Goal: Information Seeking & Learning: Learn about a topic

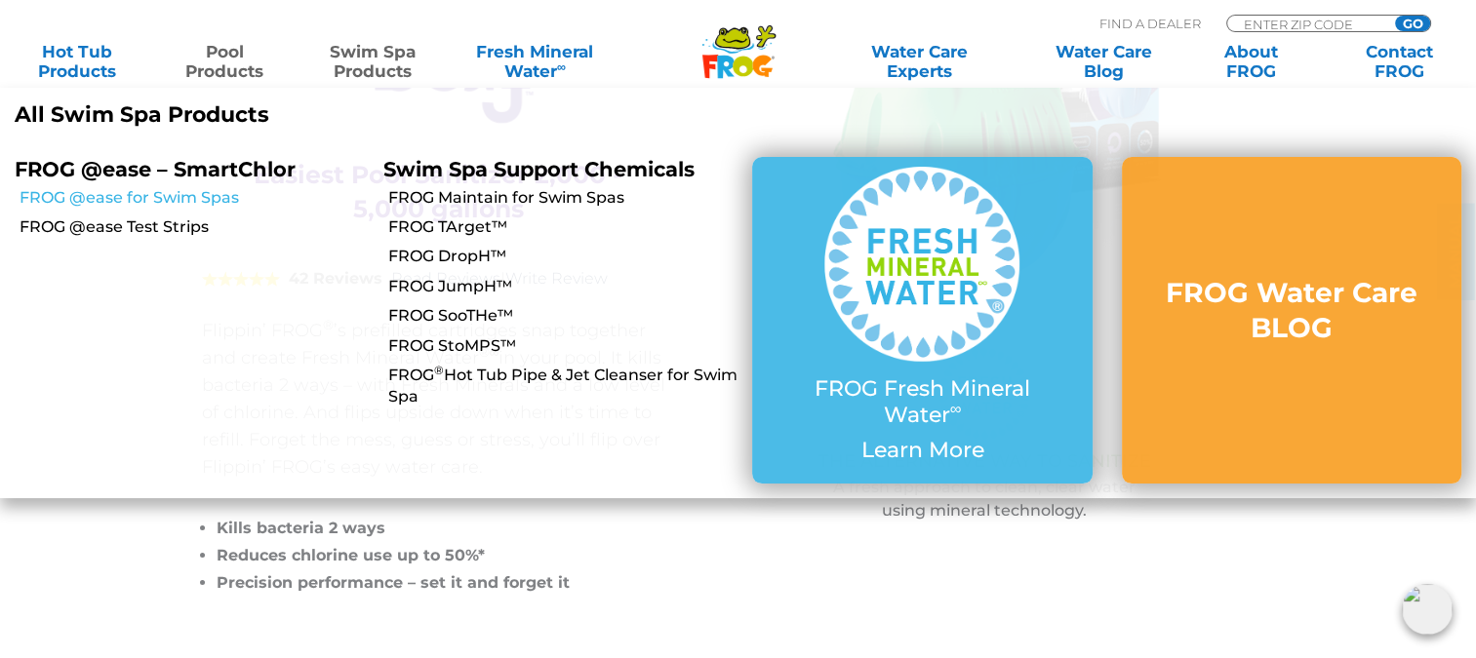
click at [191, 200] on link "FROG @ease for Swim Spas" at bounding box center [194, 197] width 349 height 21
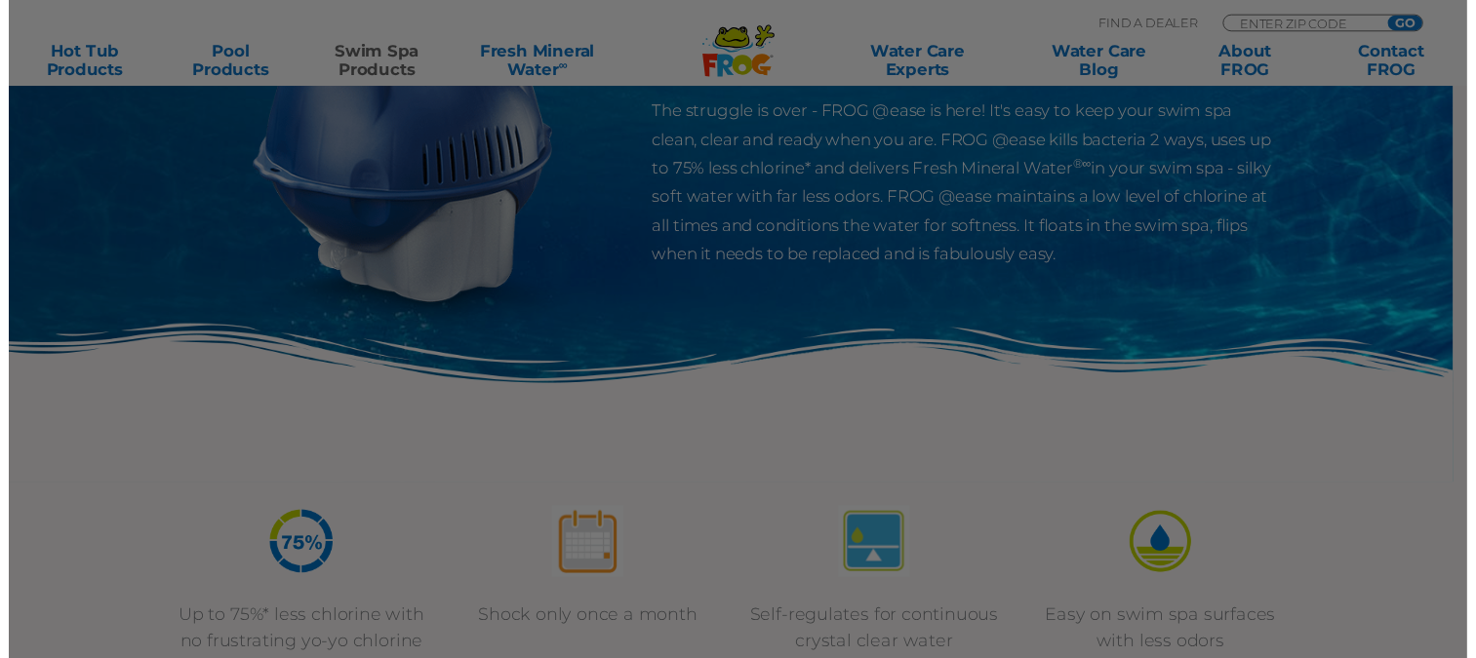
scroll to position [281, 0]
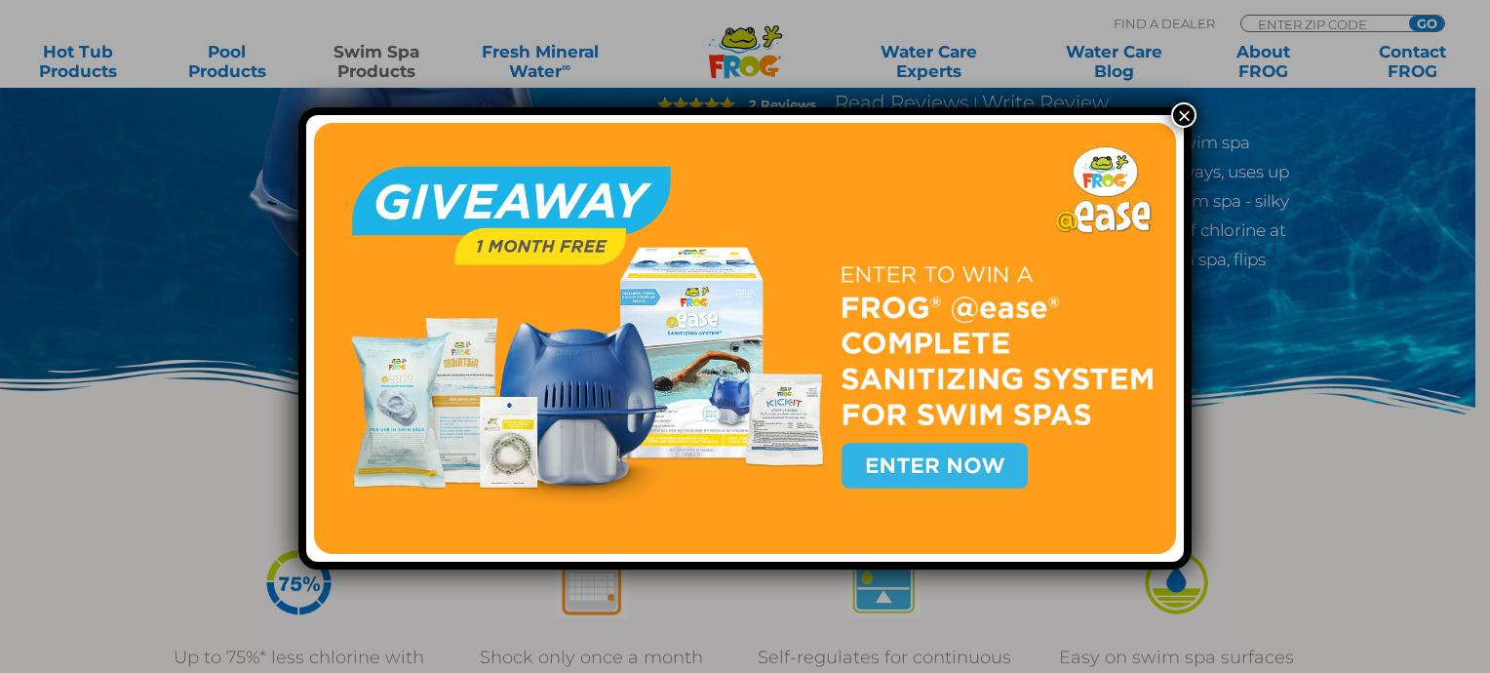
click at [1182, 114] on button "×" at bounding box center [1183, 114] width 25 height 25
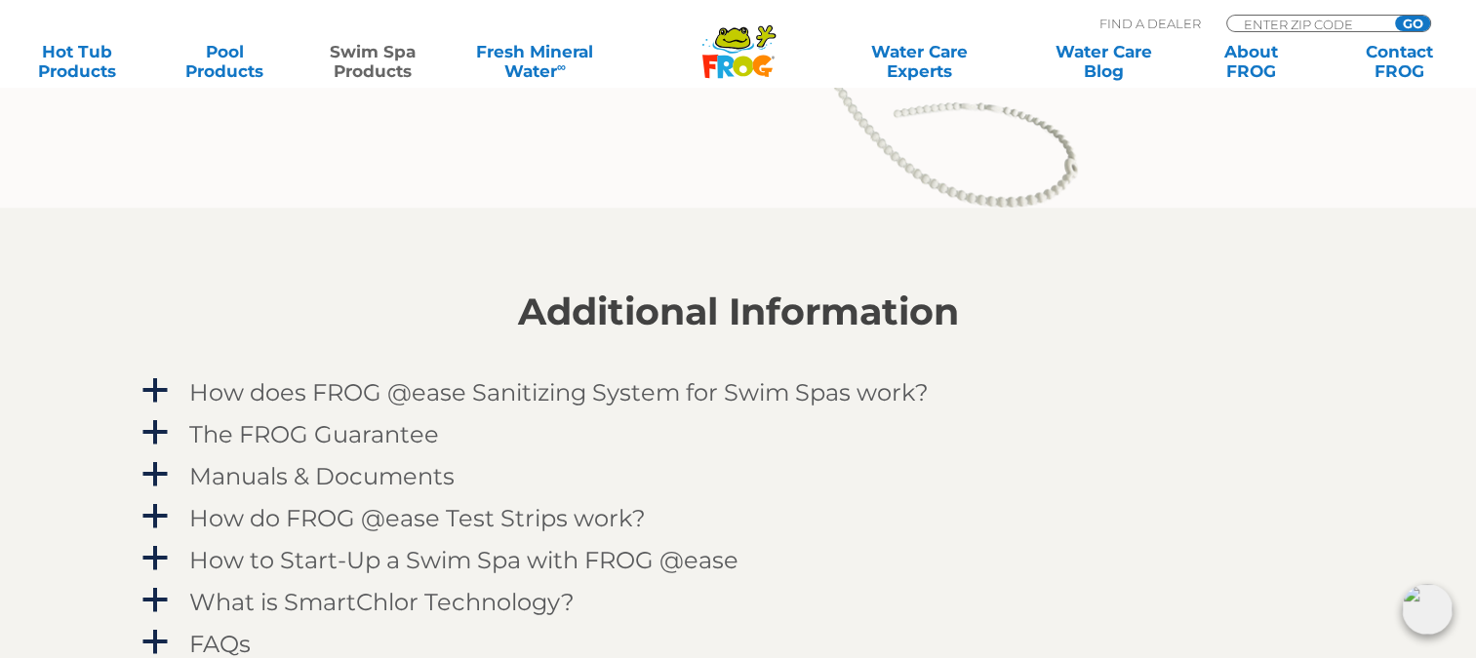
scroll to position [1755, 0]
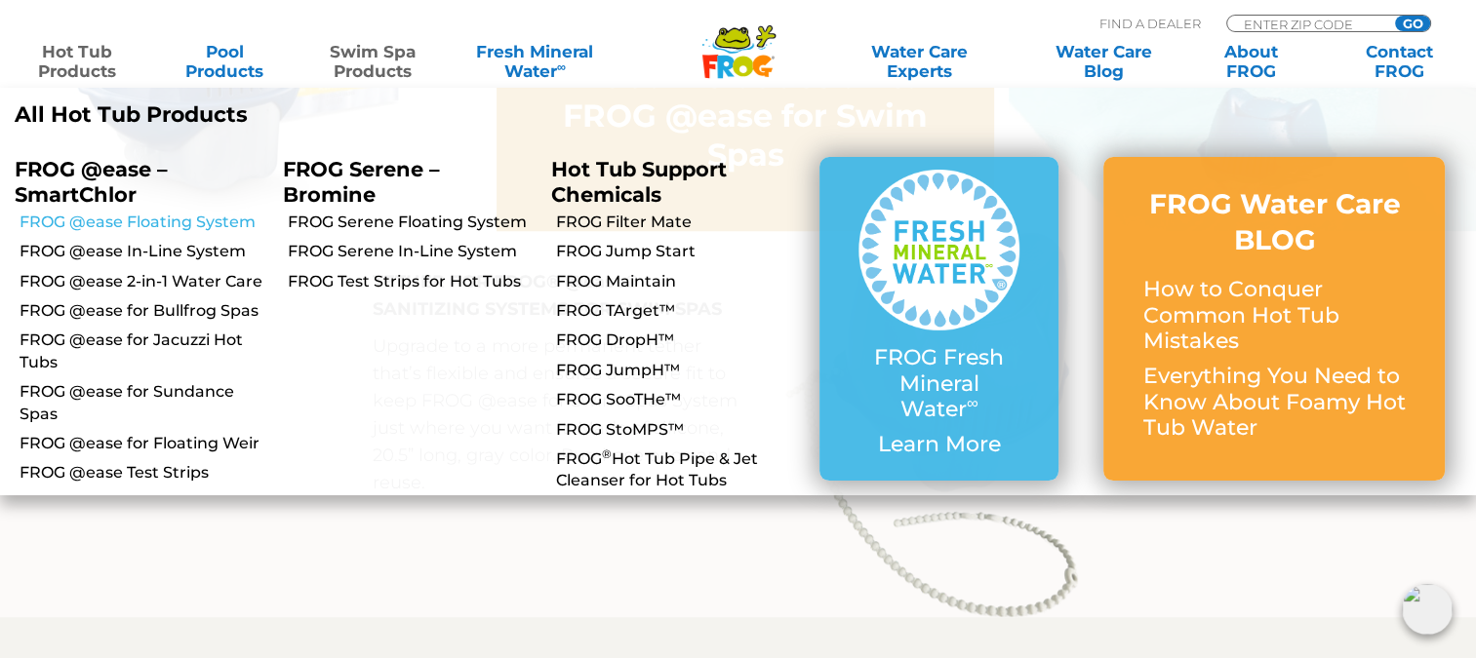
click at [199, 221] on link "FROG @ease Floating System" at bounding box center [144, 222] width 249 height 21
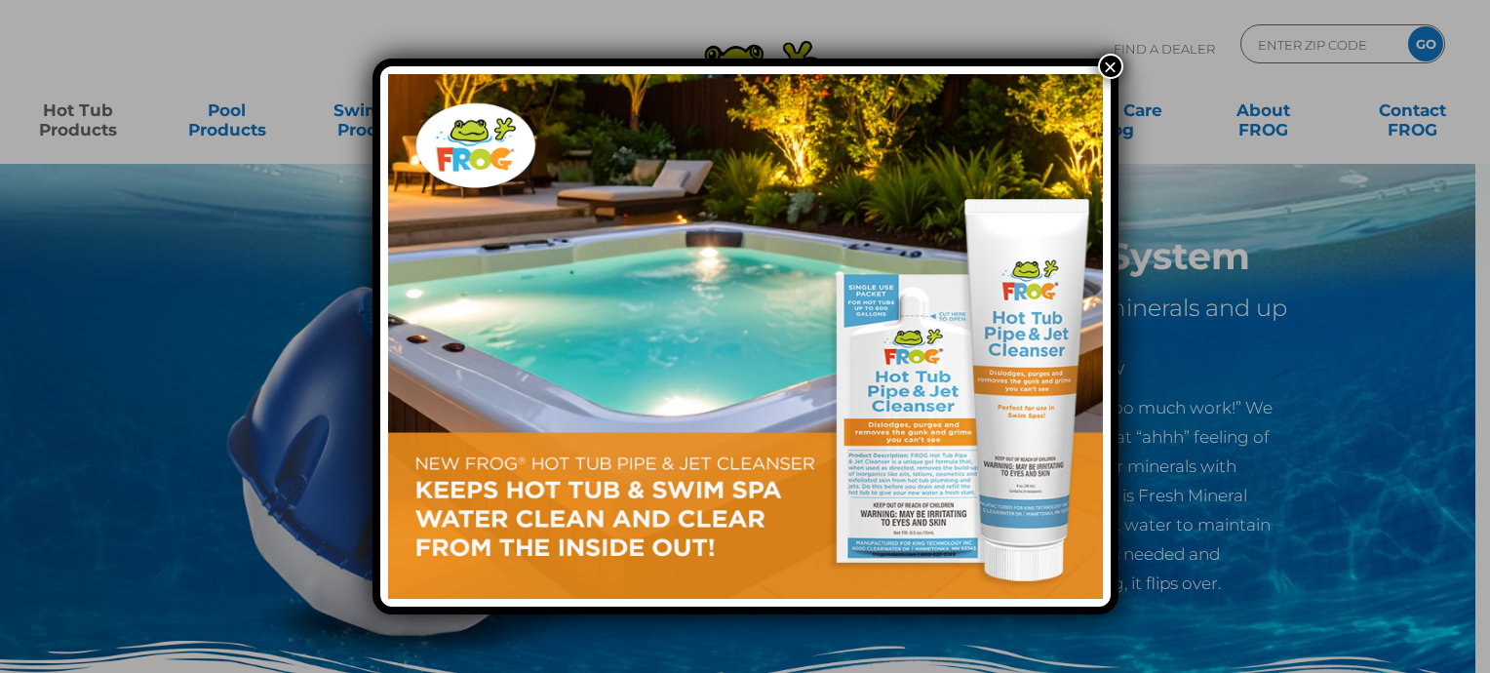
click at [1114, 60] on button "×" at bounding box center [1110, 66] width 25 height 25
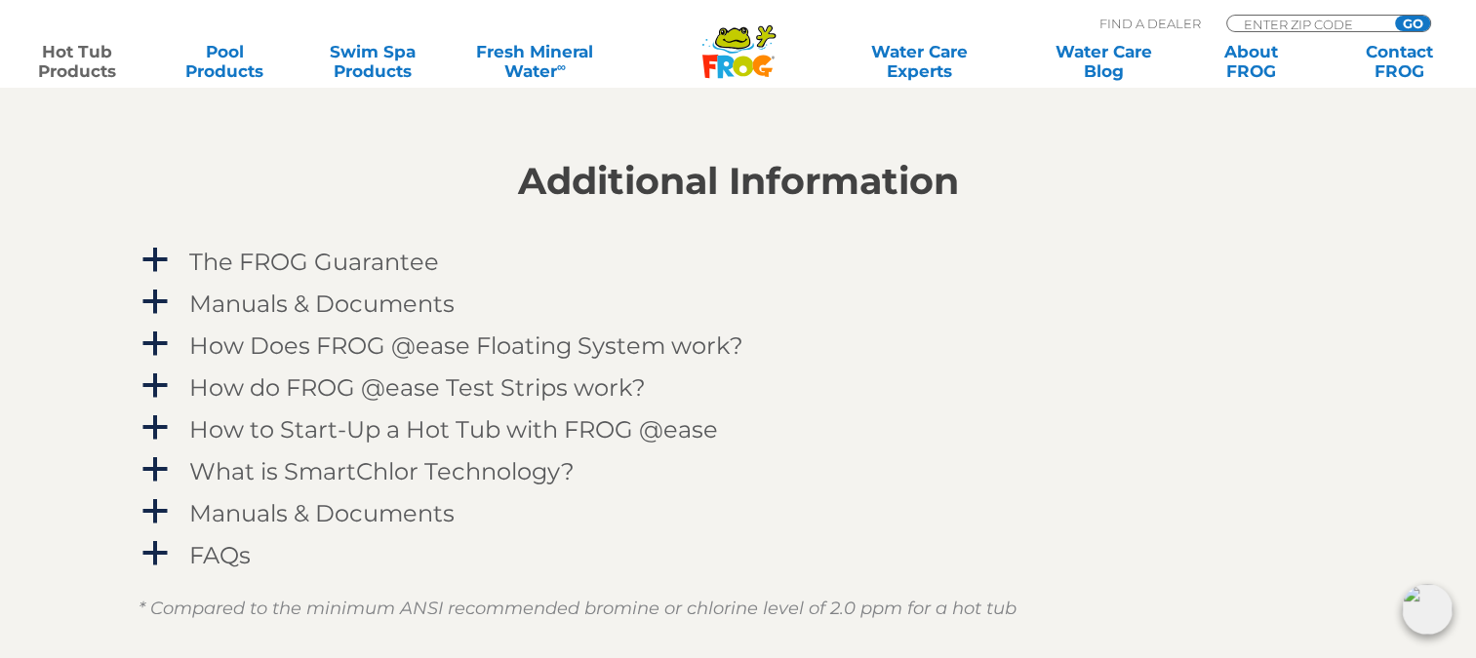
scroll to position [1950, 0]
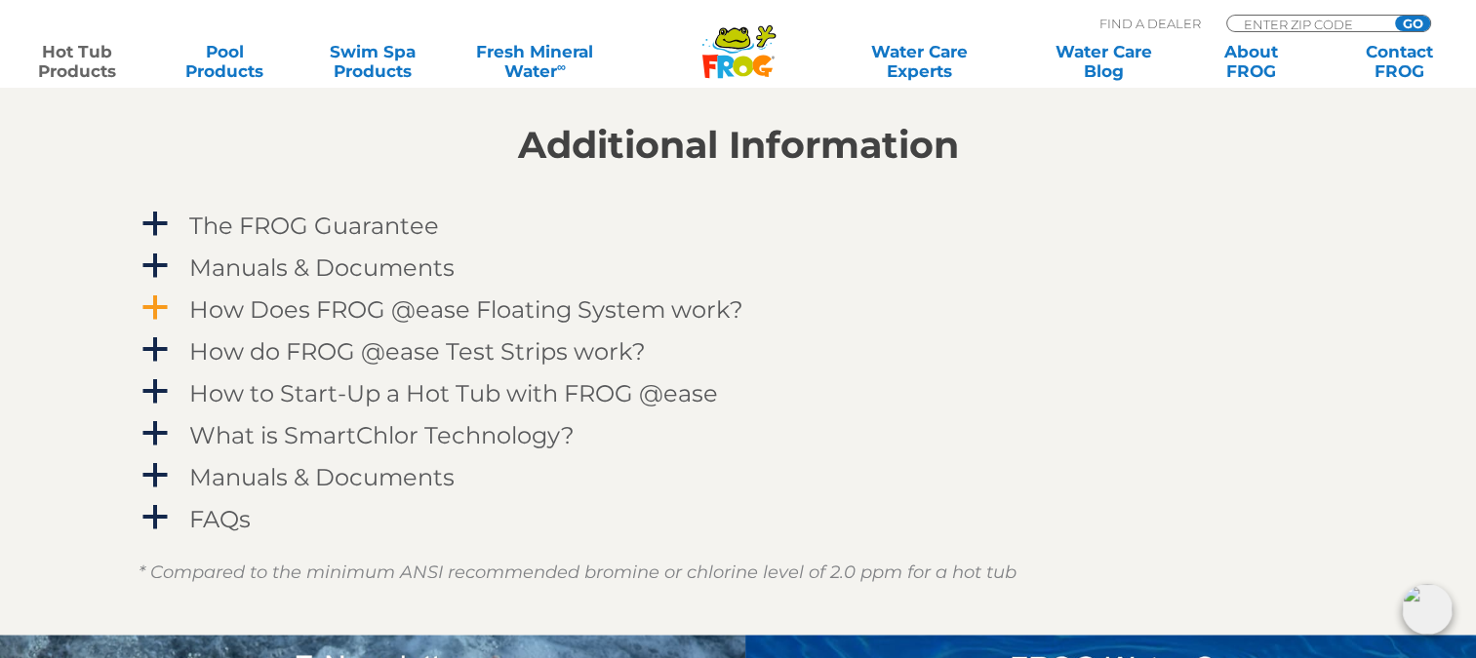
click at [159, 306] on span "a" at bounding box center [154, 308] width 29 height 29
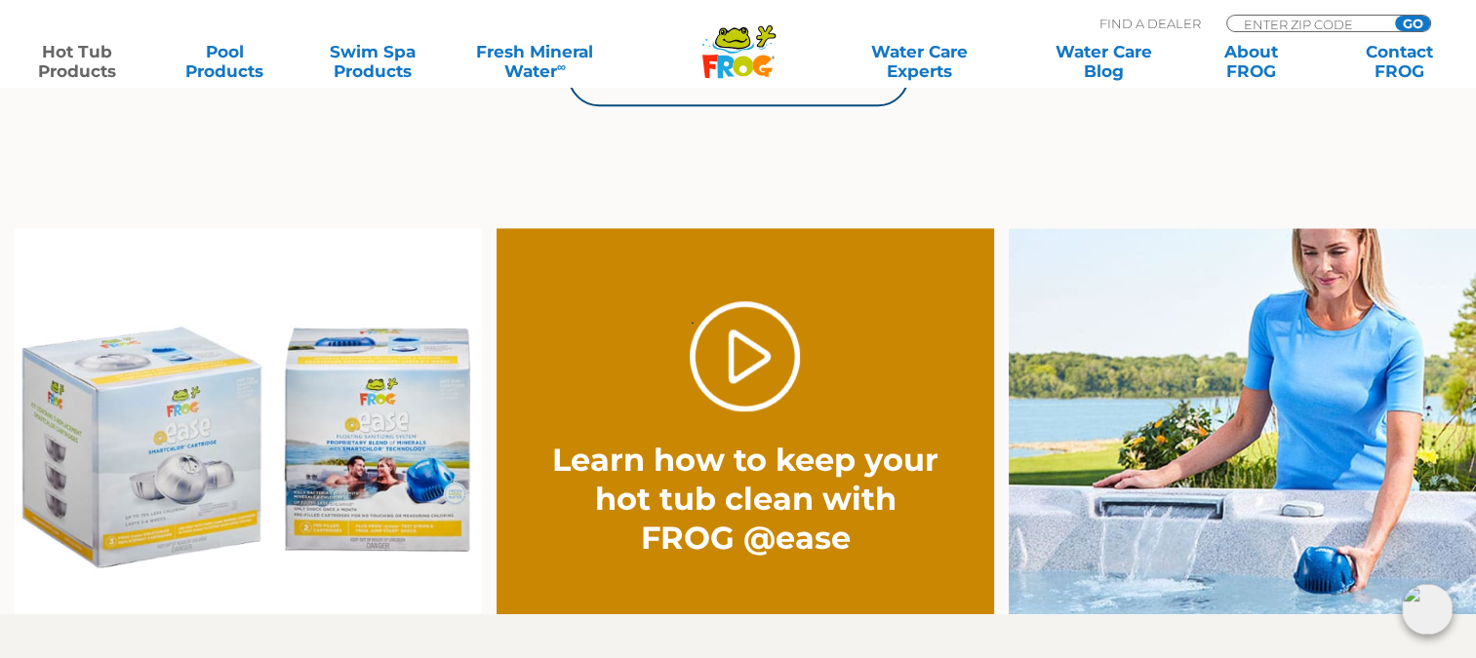
scroll to position [1170, 0]
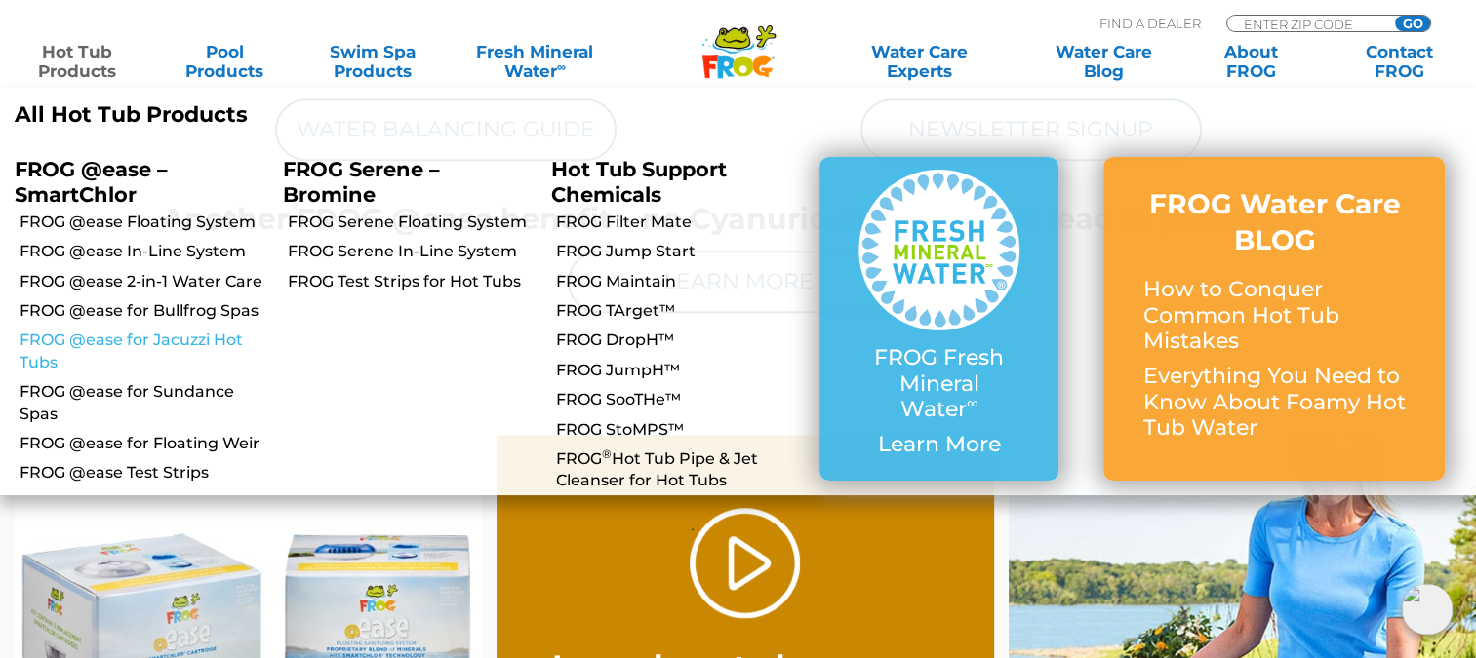
click at [148, 341] on link "FROG @ease for Jacuzzi Hot Tubs" at bounding box center [144, 352] width 249 height 44
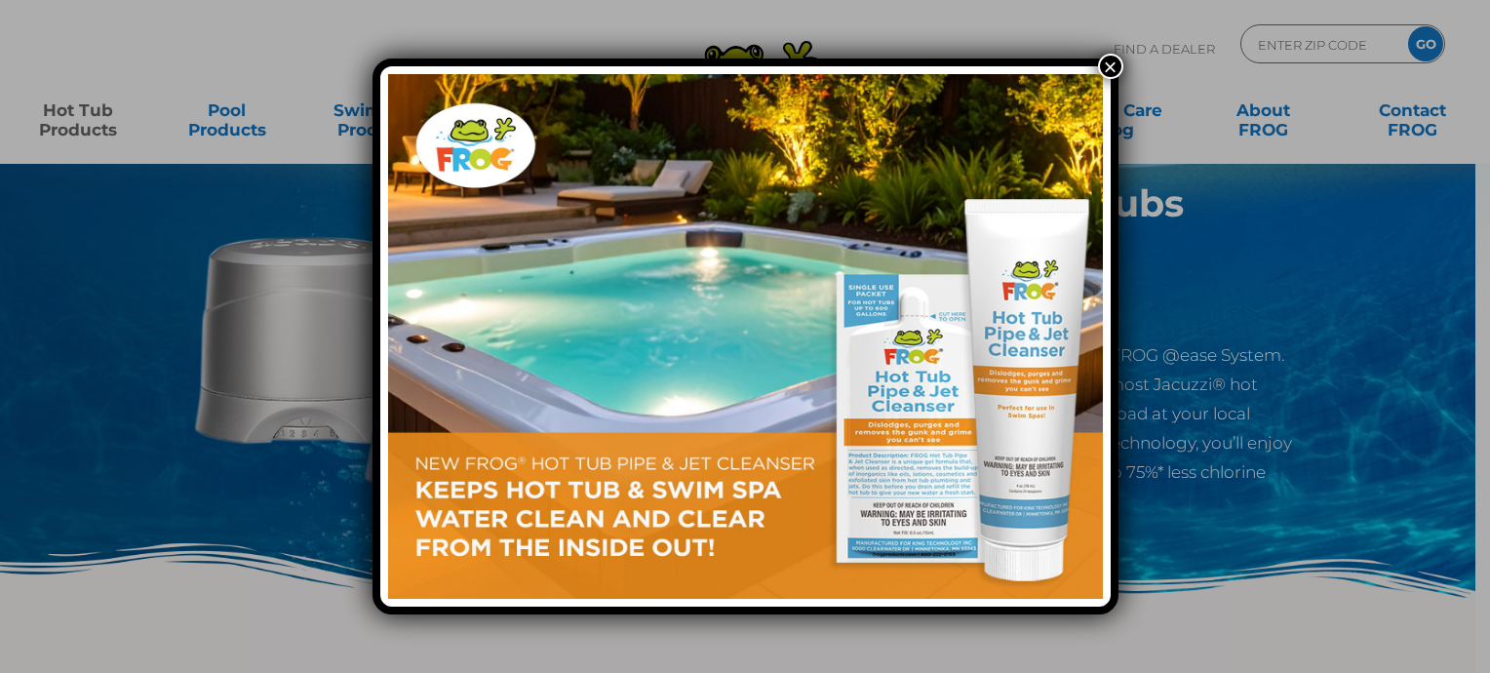
click at [1105, 66] on button "×" at bounding box center [1110, 66] width 25 height 25
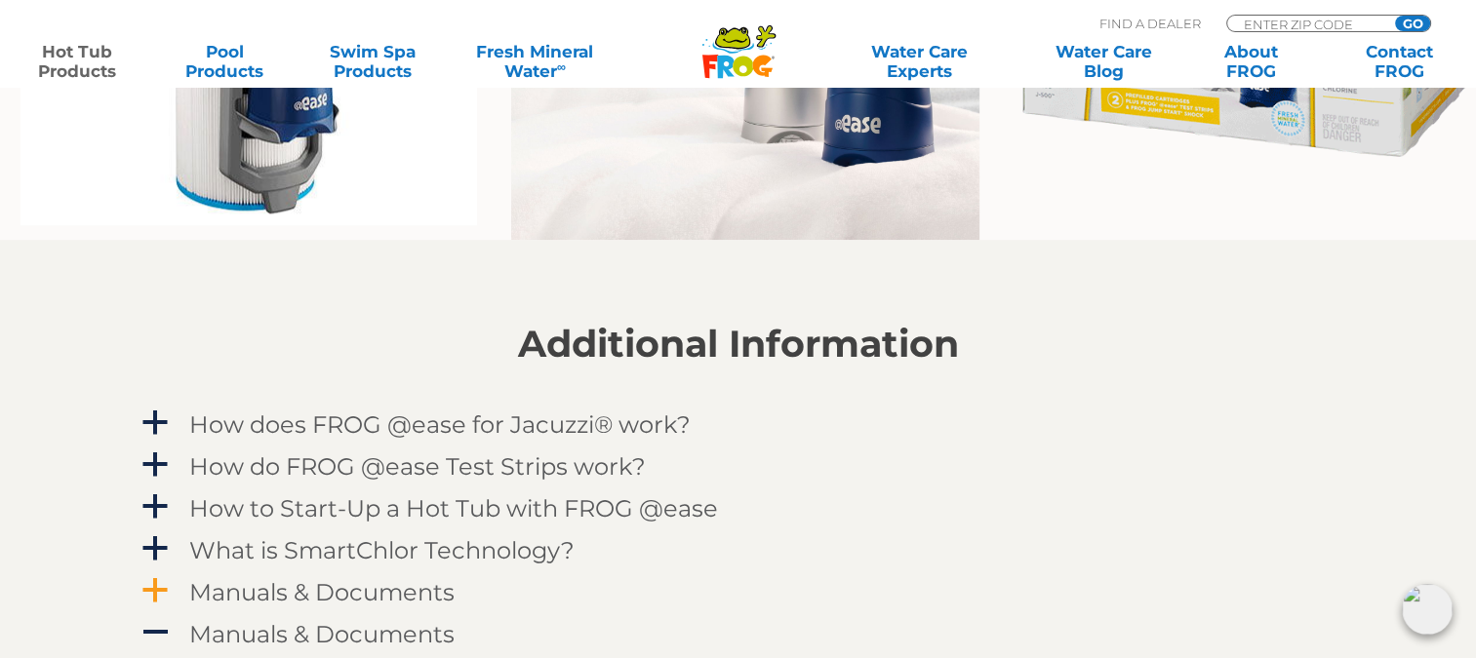
scroll to position [1853, 0]
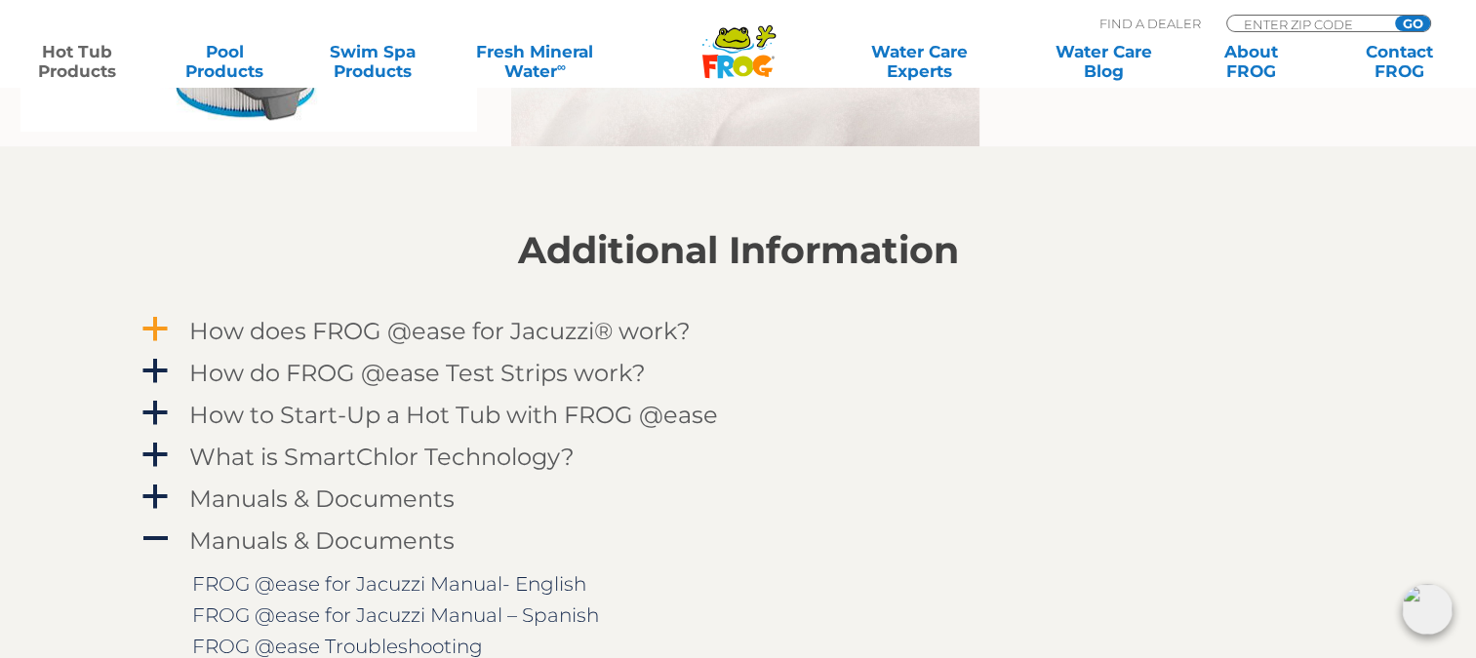
click at [153, 329] on span "a" at bounding box center [154, 329] width 29 height 29
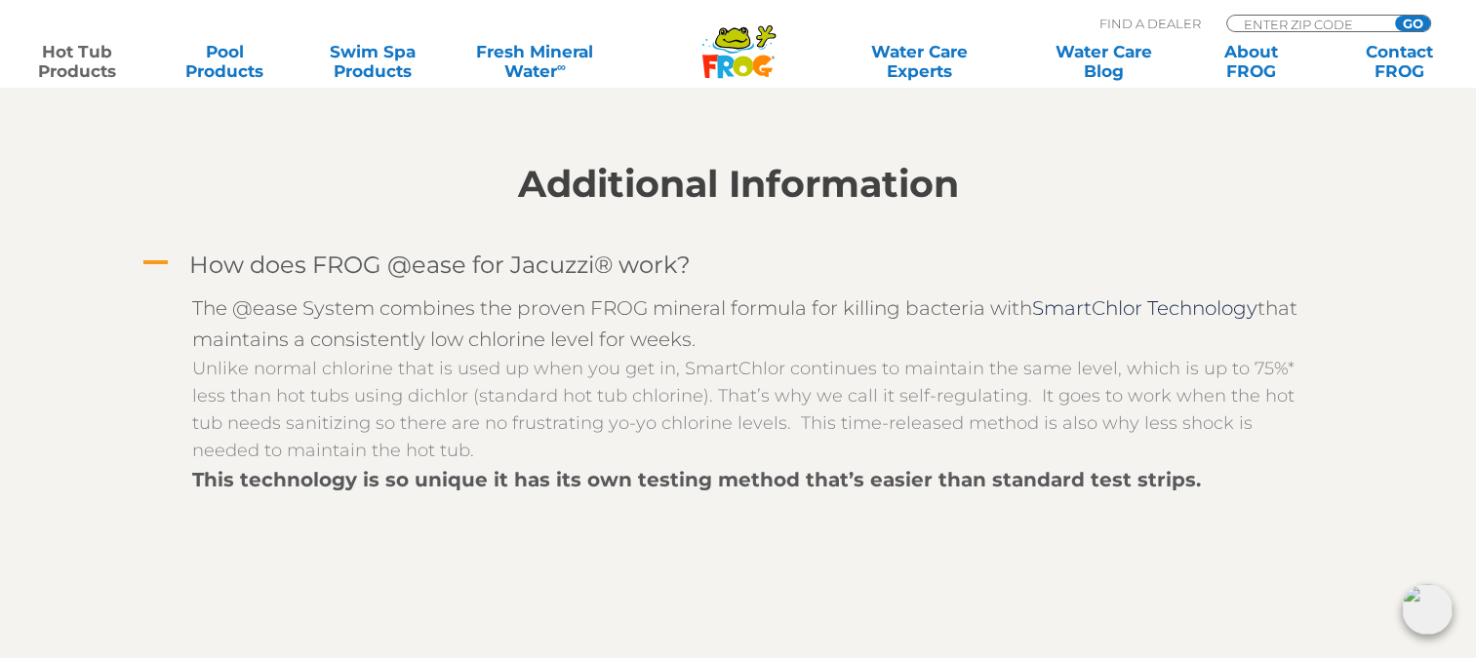
scroll to position [1950, 0]
